Goal: Task Accomplishment & Management: Use online tool/utility

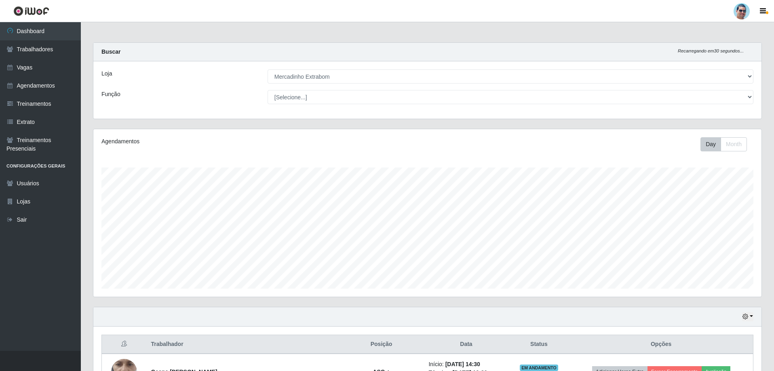
select select "175"
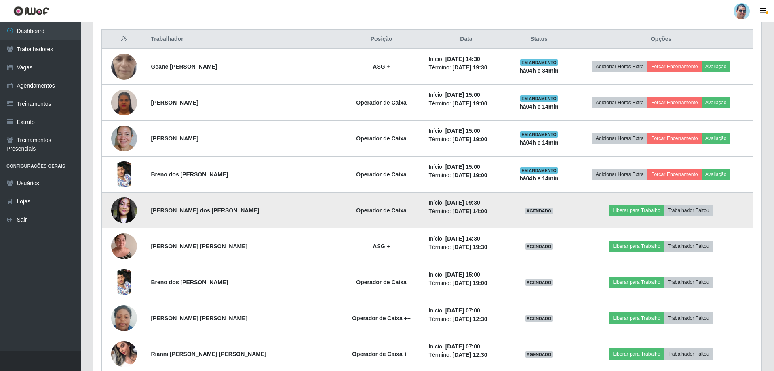
scroll to position [300, 0]
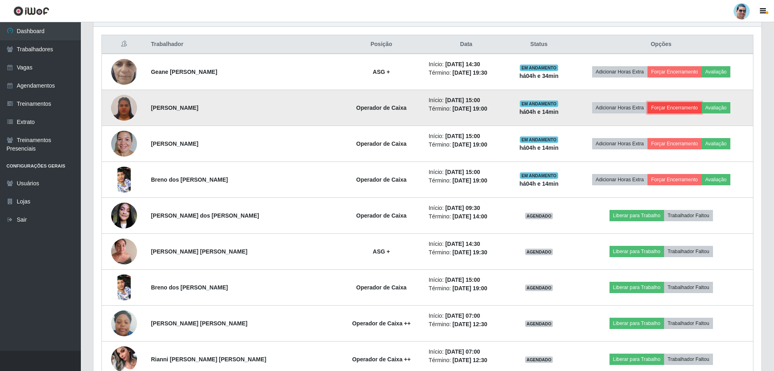
click at [653, 108] on button "Forçar Encerramento" at bounding box center [674, 107] width 54 height 11
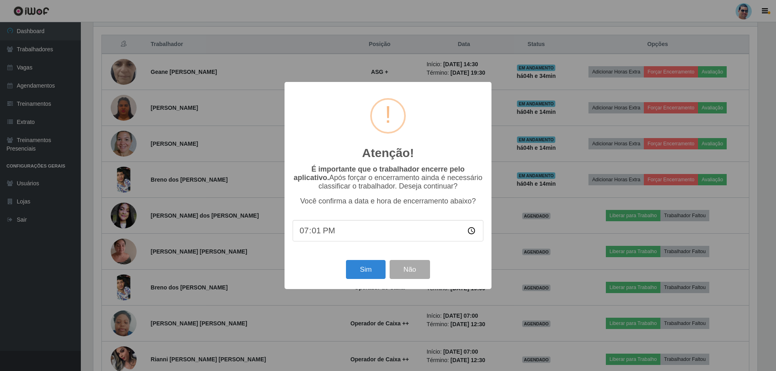
type input "19:11"
click at [369, 269] on button "Sim" at bounding box center [365, 269] width 39 height 19
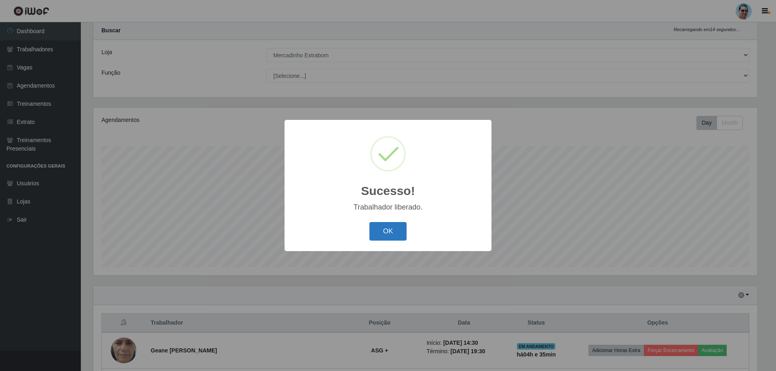
click at [383, 240] on button "OK" at bounding box center [388, 231] width 38 height 19
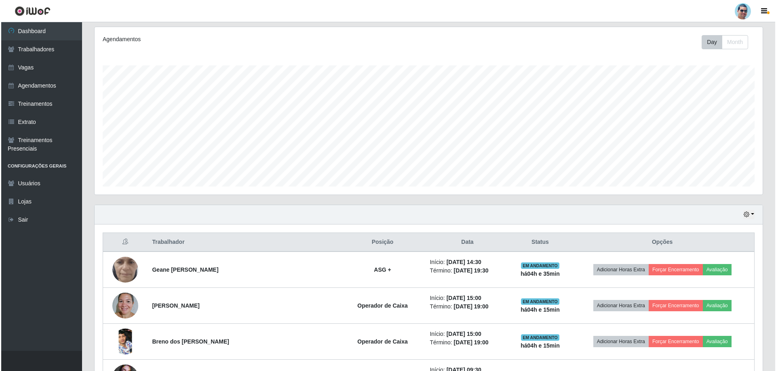
scroll to position [183, 0]
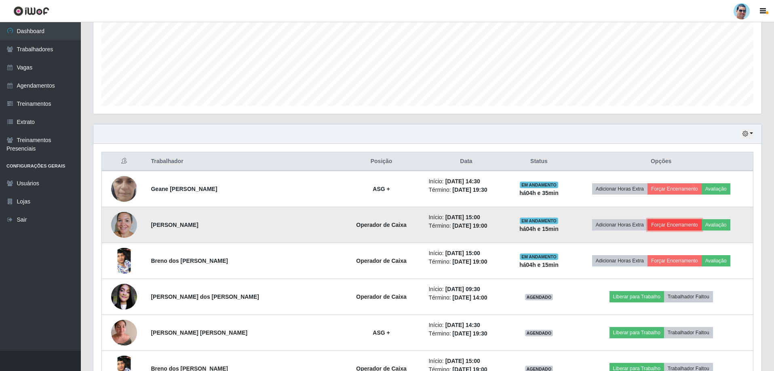
click at [657, 222] on button "Forçar Encerramento" at bounding box center [674, 224] width 54 height 11
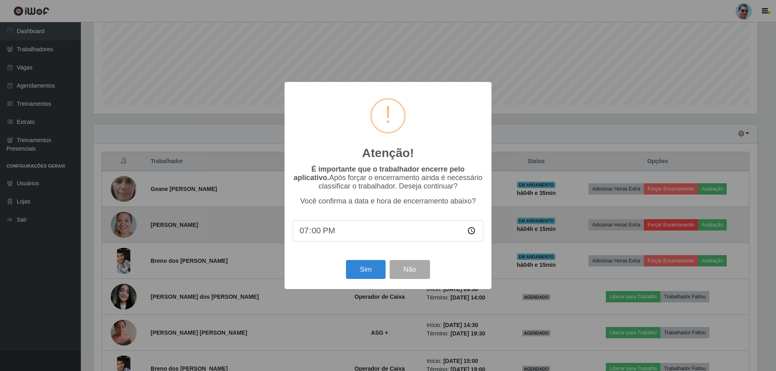
type input "19:06"
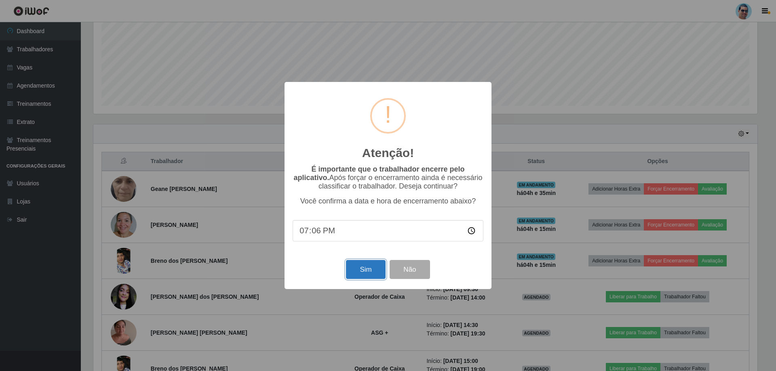
click at [370, 273] on button "Sim" at bounding box center [365, 269] width 39 height 19
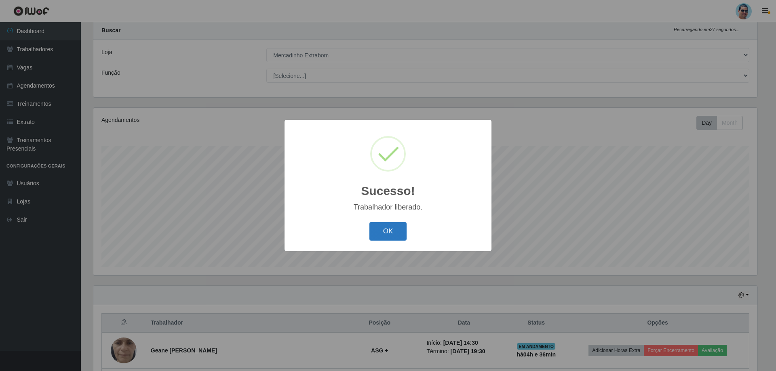
click at [378, 236] on button "OK" at bounding box center [388, 231] width 38 height 19
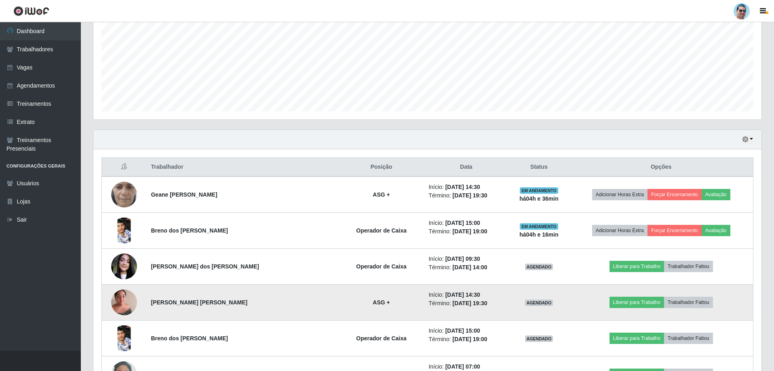
scroll to position [183, 0]
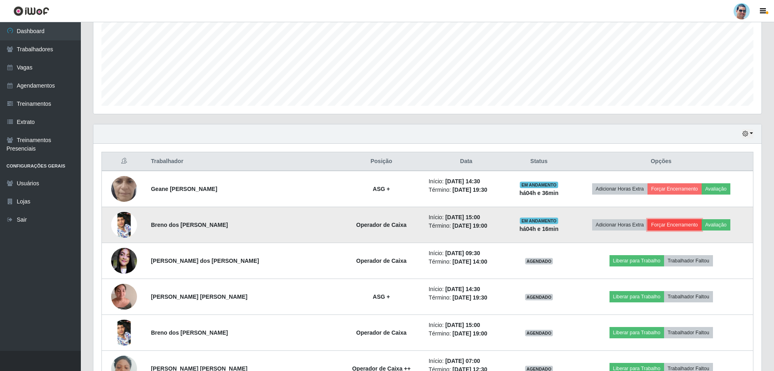
click at [688, 227] on button "Forçar Encerramento" at bounding box center [674, 224] width 54 height 11
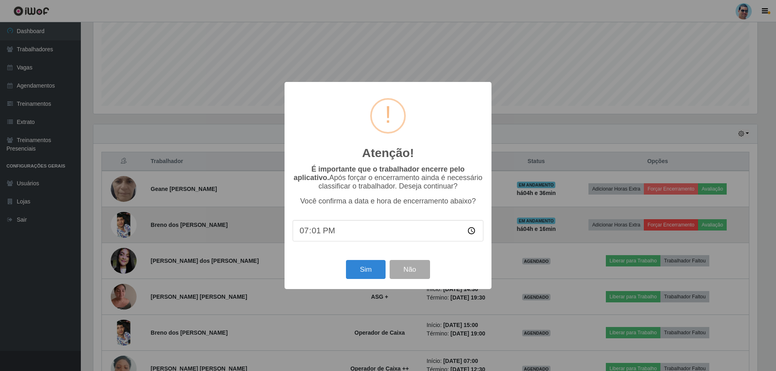
type input "19:18"
type input "19:17"
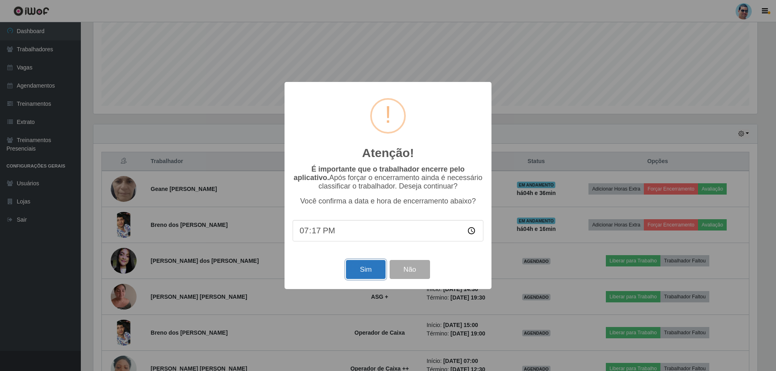
click at [365, 274] on button "Sim" at bounding box center [365, 269] width 39 height 19
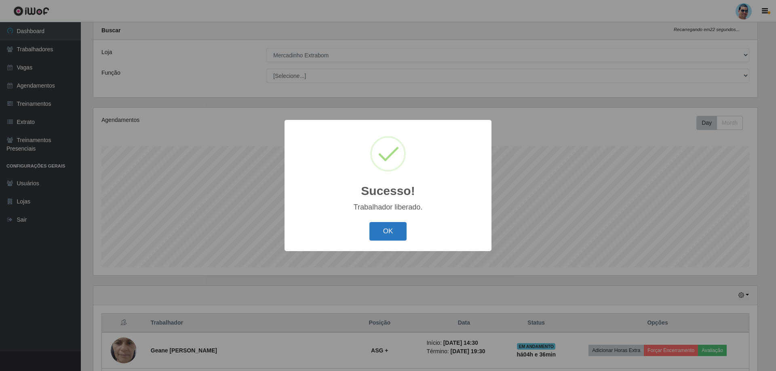
click at [377, 231] on button "OK" at bounding box center [388, 231] width 38 height 19
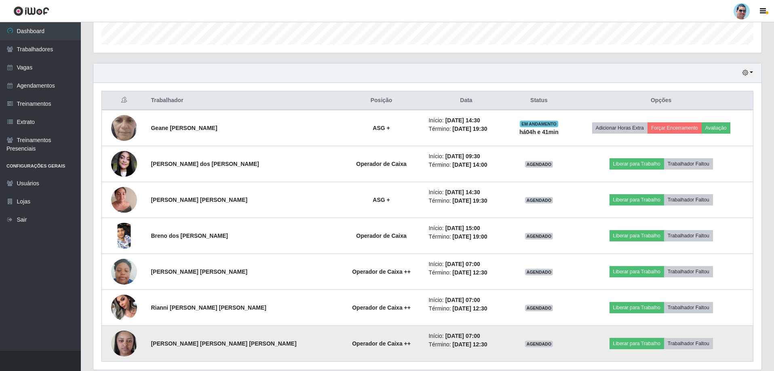
scroll to position [264, 0]
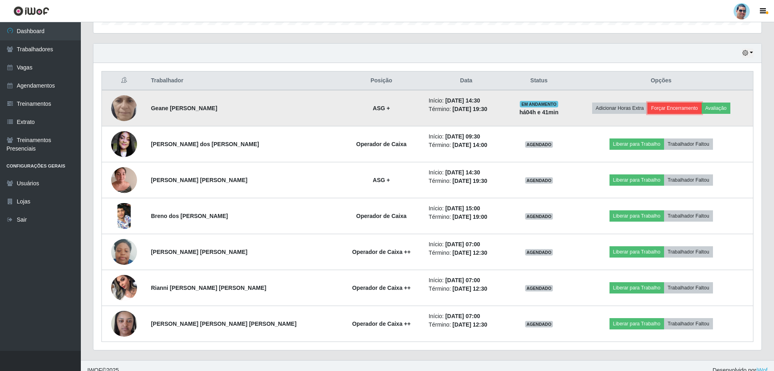
click at [658, 106] on button "Forçar Encerramento" at bounding box center [674, 108] width 54 height 11
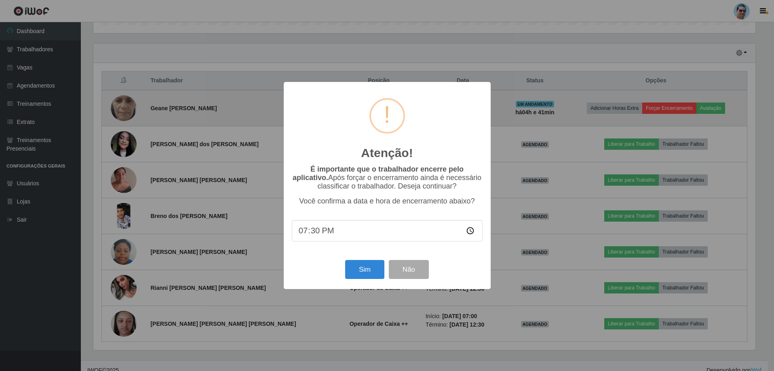
scroll to position [168, 664]
type input "19:21"
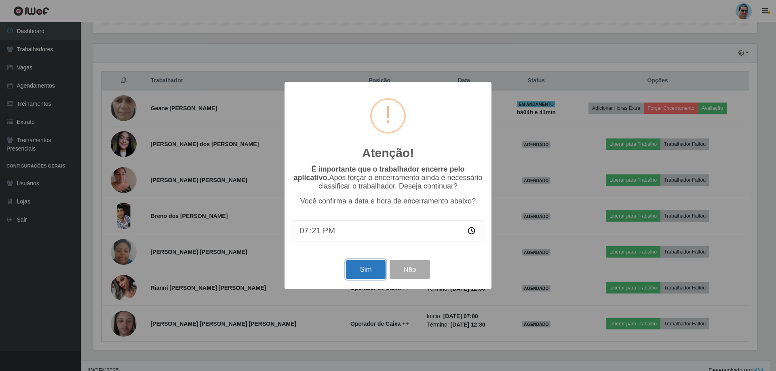
click at [364, 269] on button "Sim" at bounding box center [365, 269] width 39 height 19
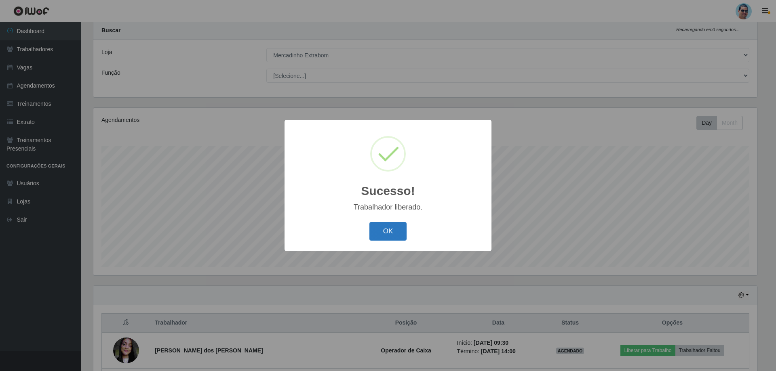
click at [386, 223] on button "OK" at bounding box center [388, 231] width 38 height 19
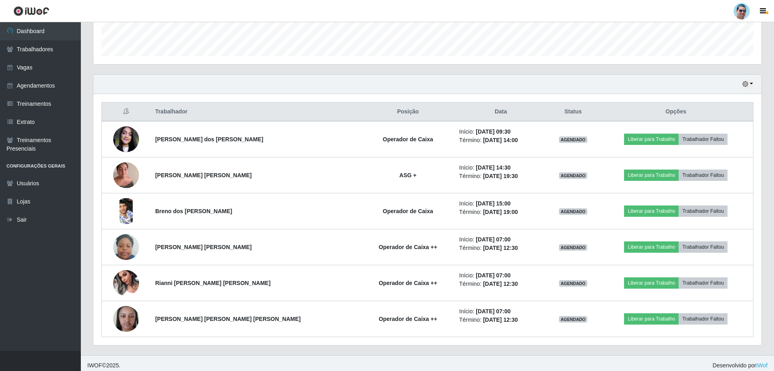
scroll to position [237, 0]
